Goal: Navigation & Orientation: Find specific page/section

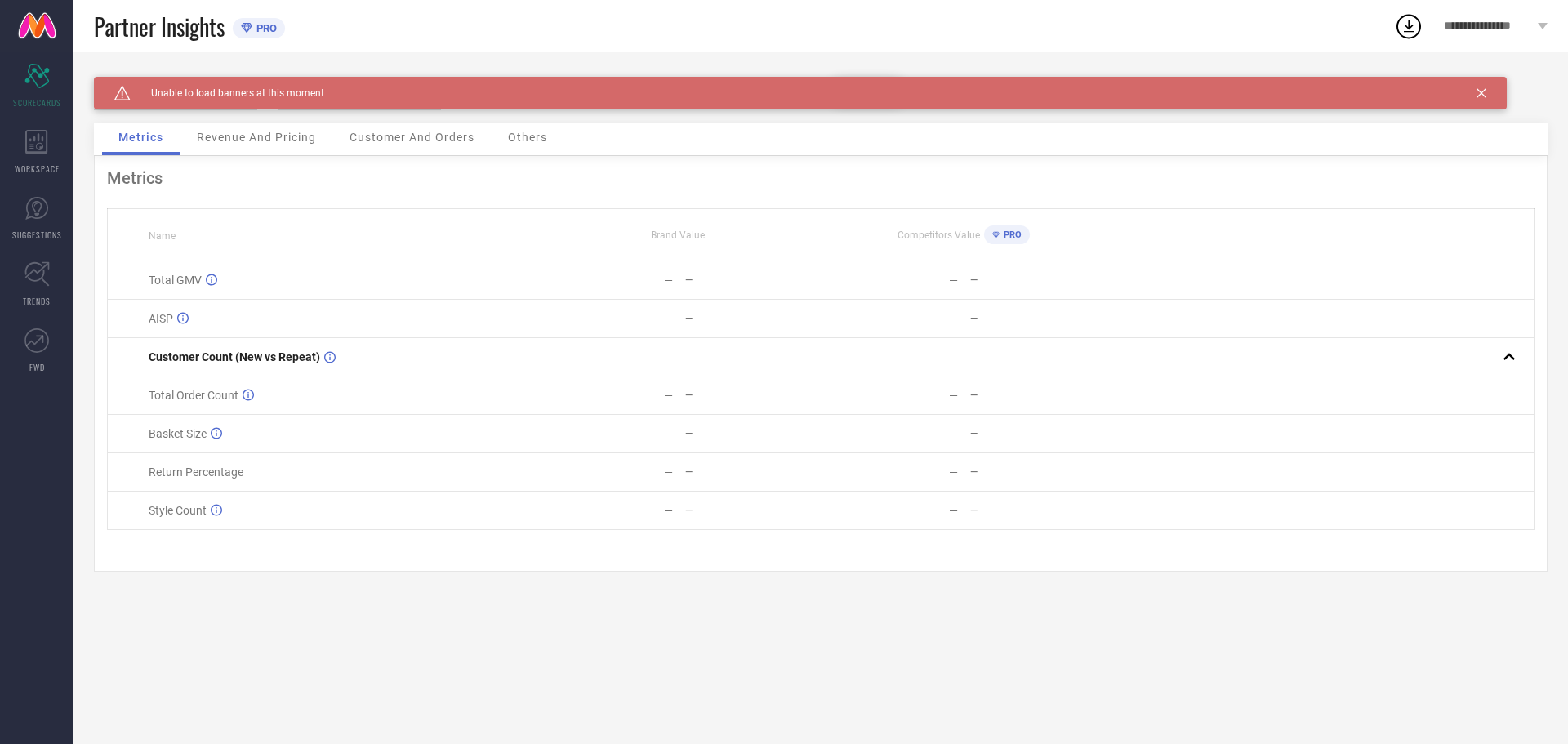
click at [1494, 19] on span "**********" at bounding box center [1489, 26] width 90 height 14
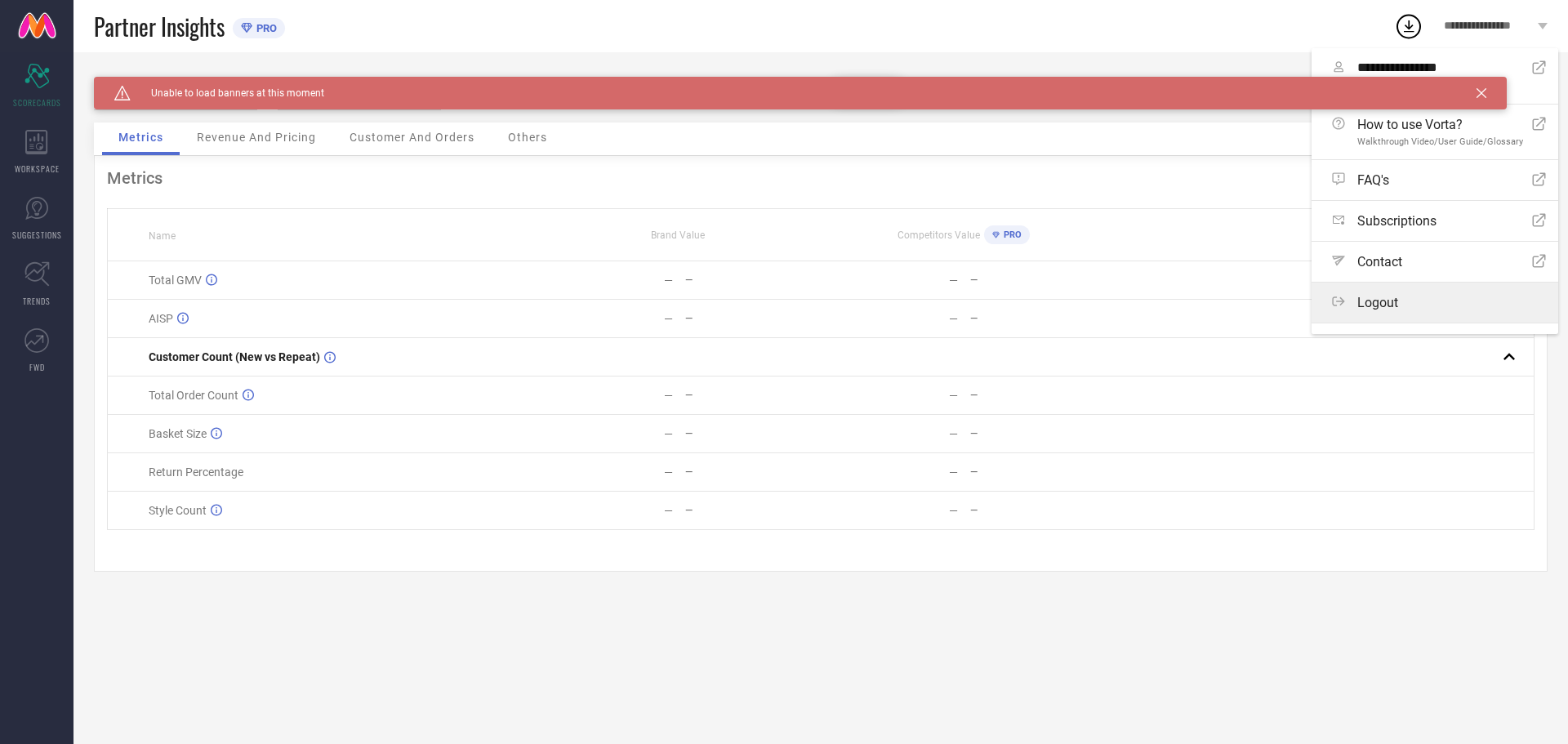
click at [1388, 312] on label "Logout" at bounding box center [1435, 303] width 246 height 40
click at [0, 0] on button "Logout" at bounding box center [0, 0] width 0 height 0
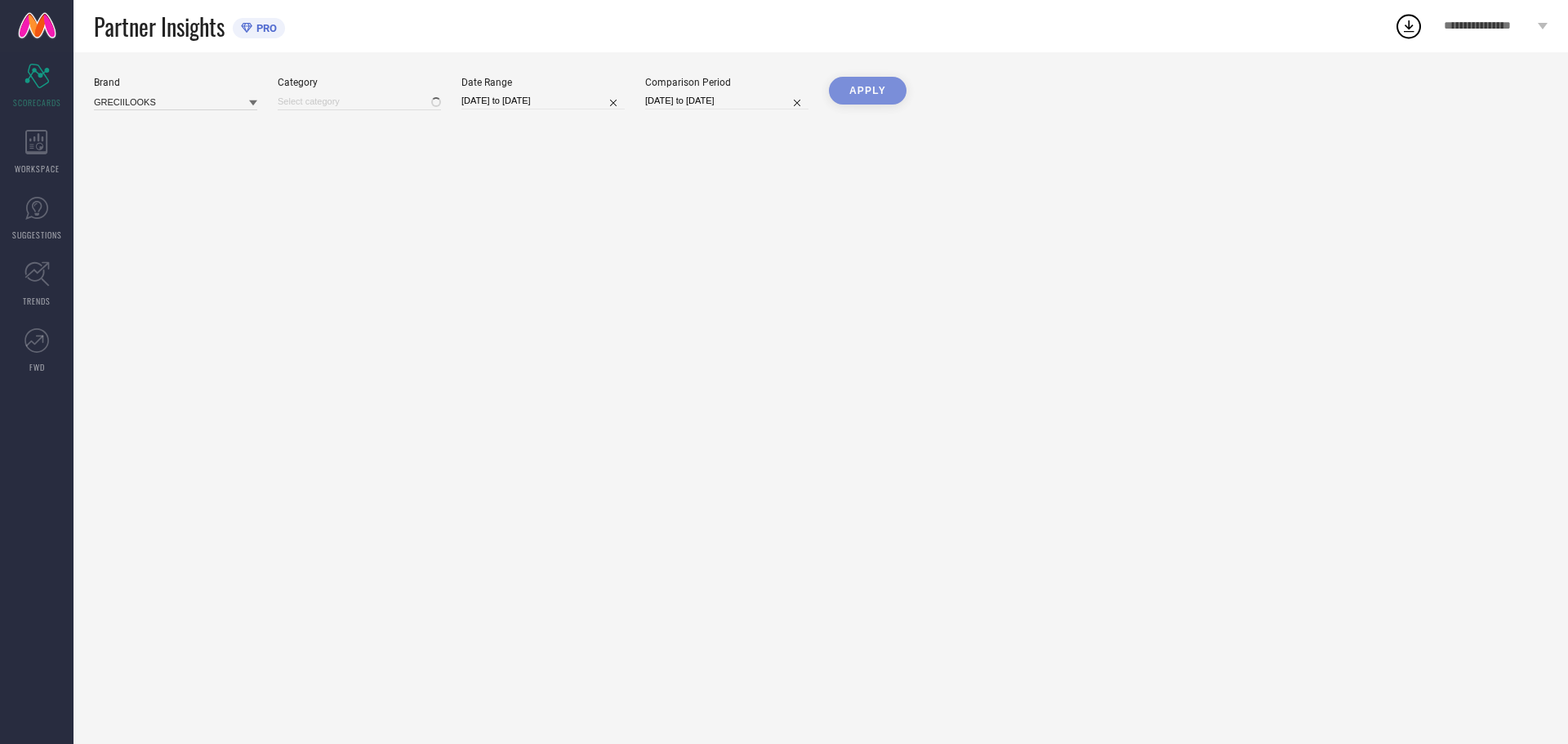
type input "All"
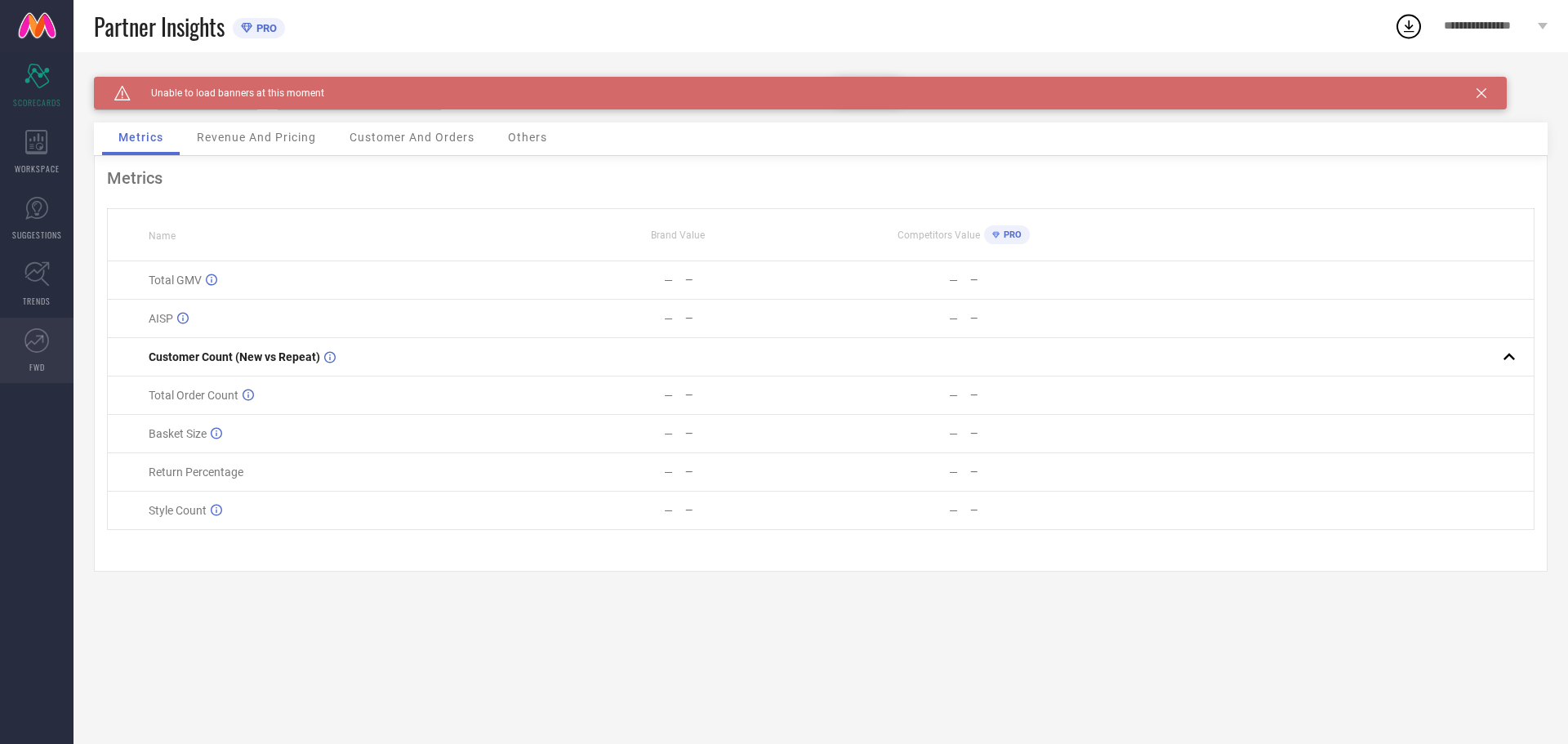
click at [48, 372] on link "FWD" at bounding box center [37, 350] width 74 height 65
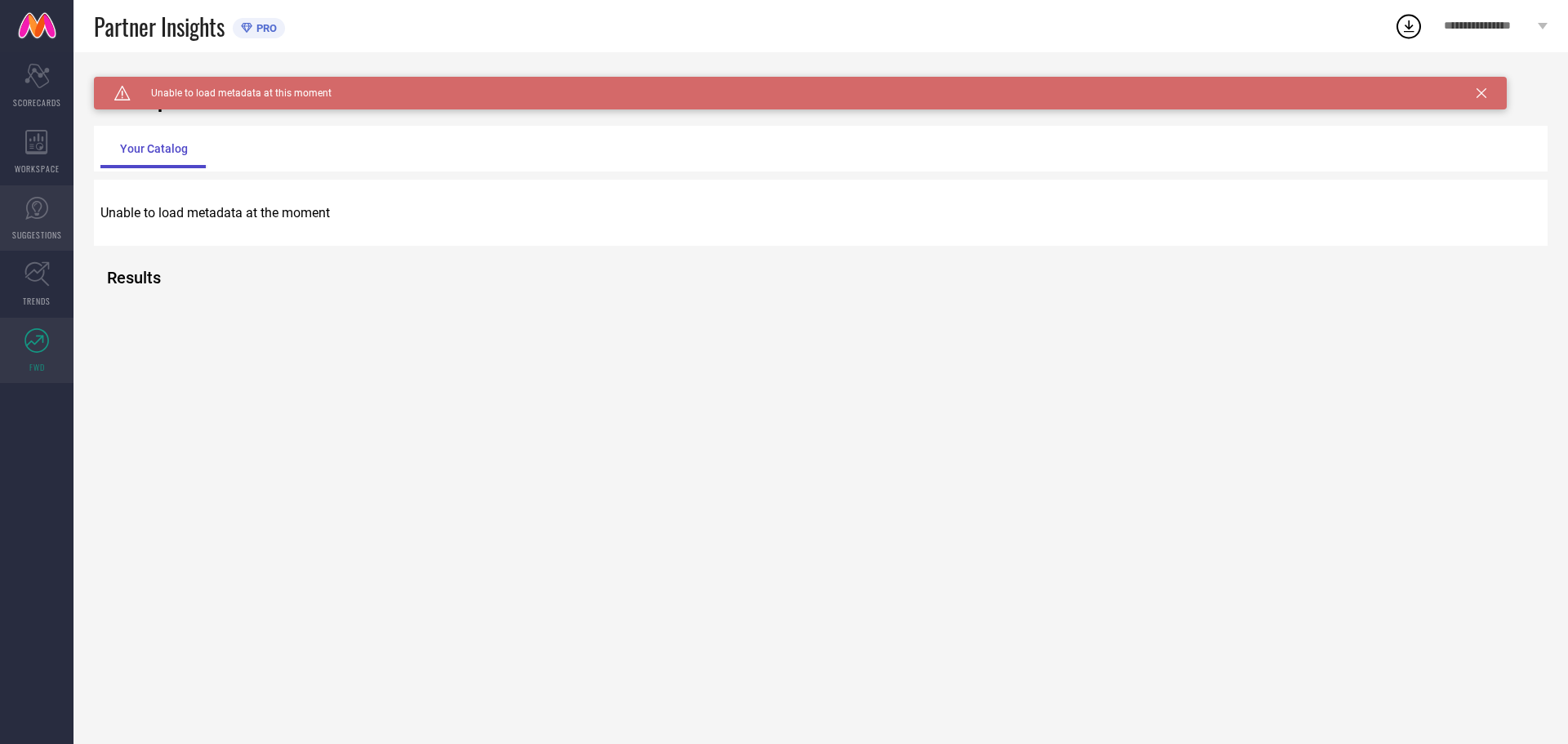
click at [30, 250] on link "SUGGESTIONS" at bounding box center [37, 218] width 74 height 65
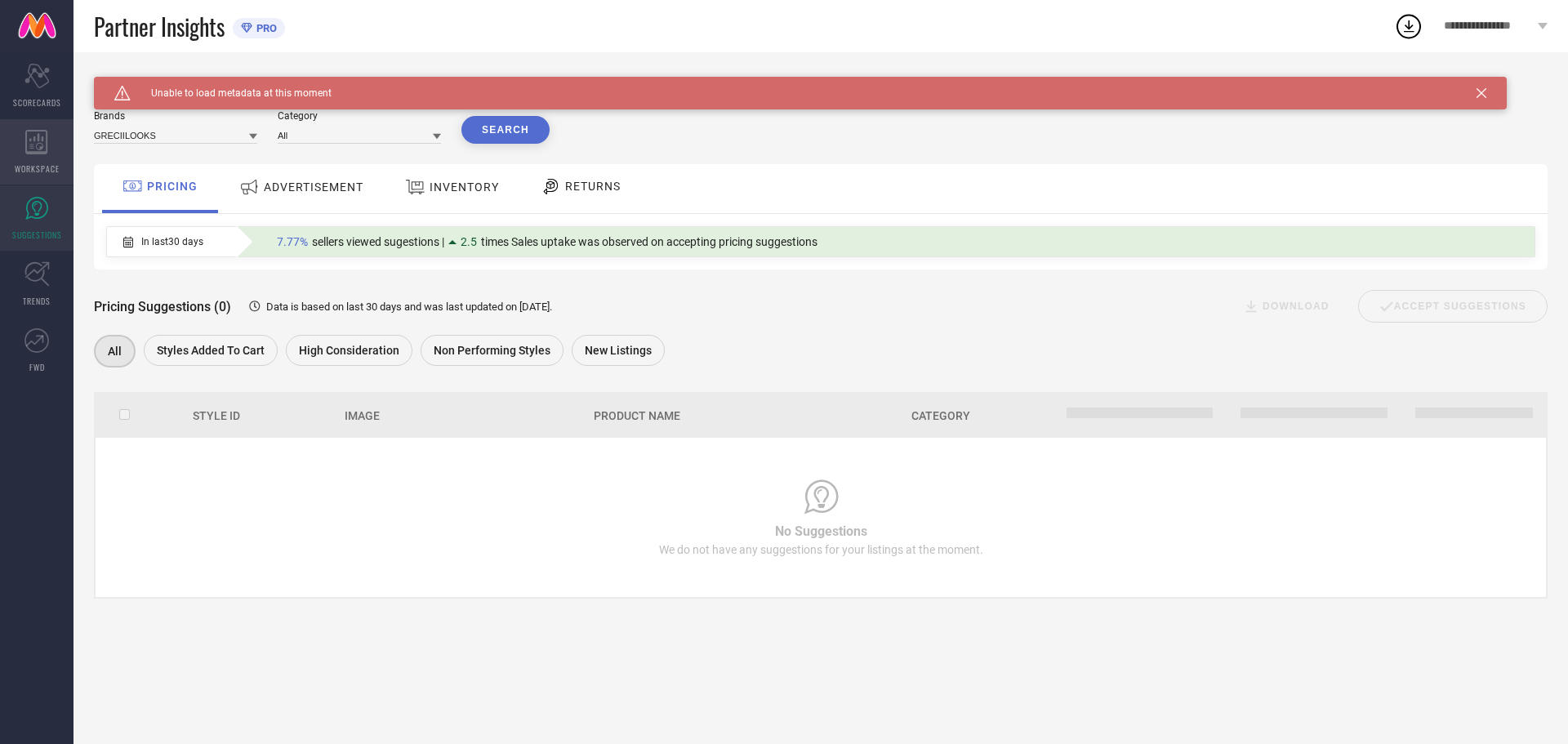
click at [57, 183] on div "WORKSPACE" at bounding box center [37, 152] width 74 height 65
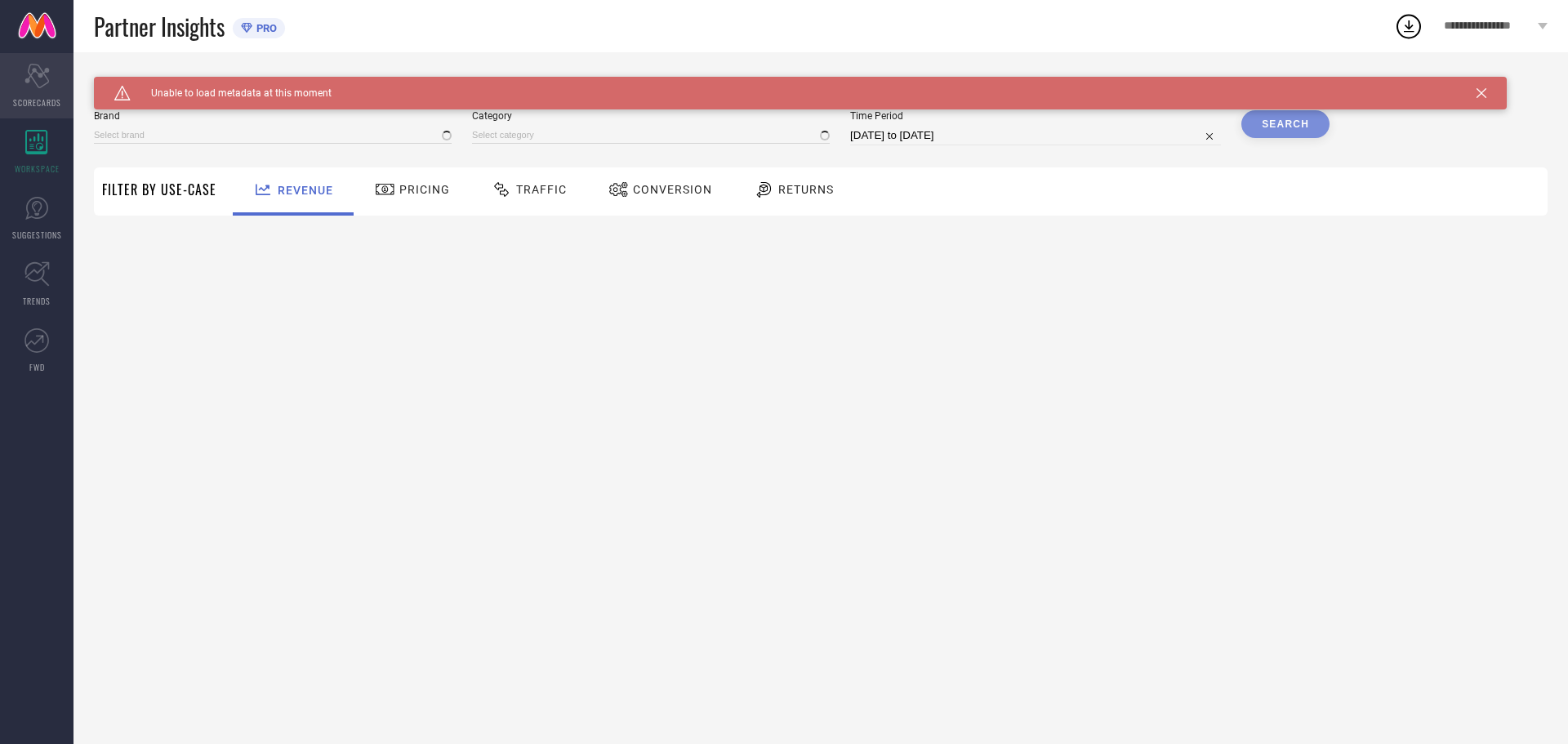
type input "GRECIILOOKS"
type input "All"
